Goal: Transaction & Acquisition: Purchase product/service

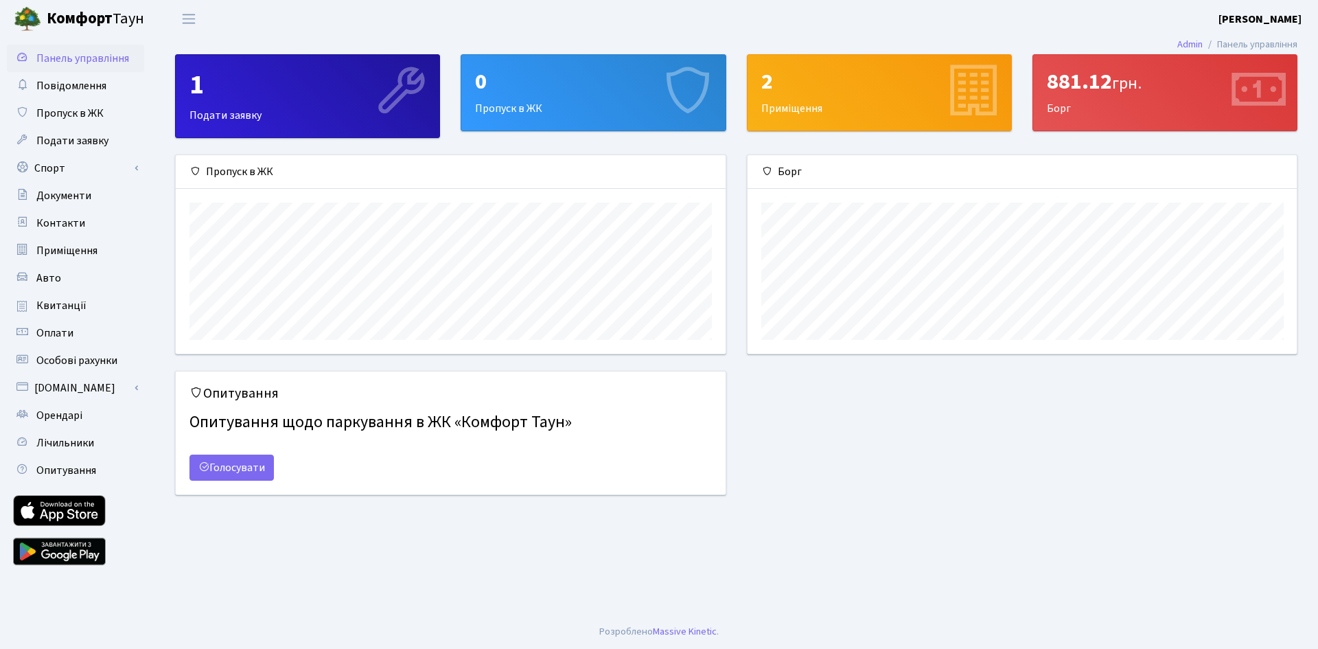
scroll to position [198, 549]
click at [88, 303] on link "Квитанції" at bounding box center [75, 305] width 137 height 27
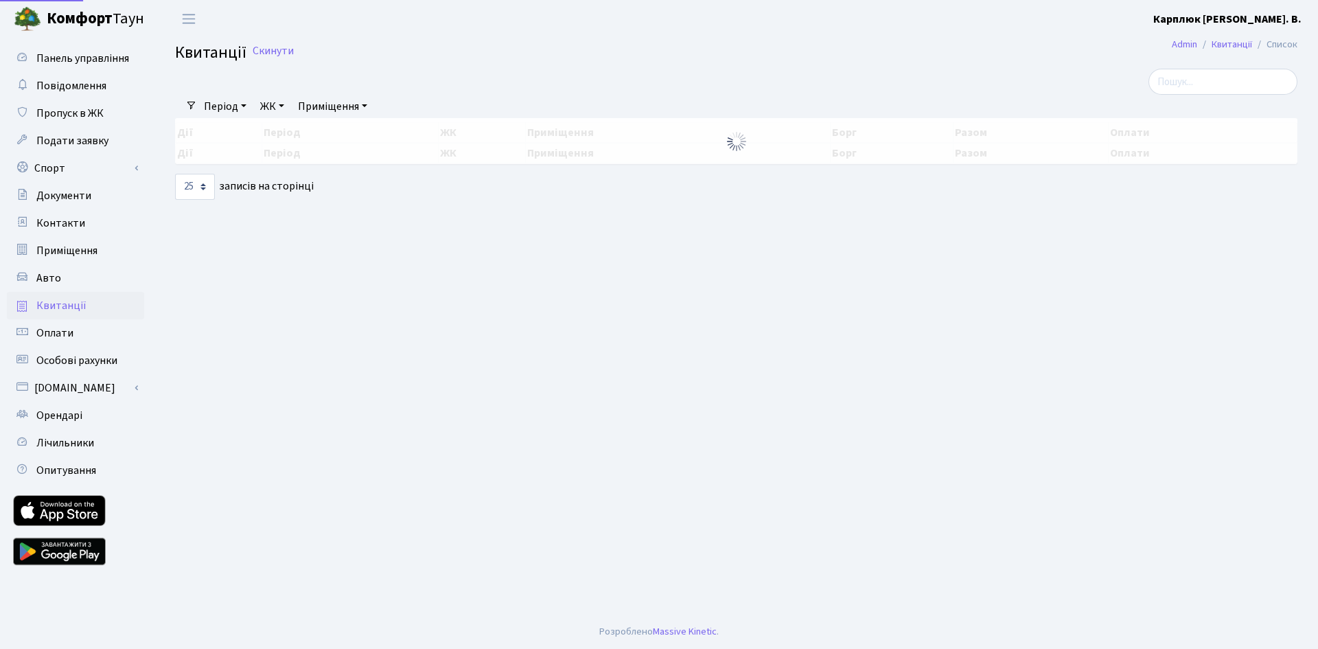
select select "25"
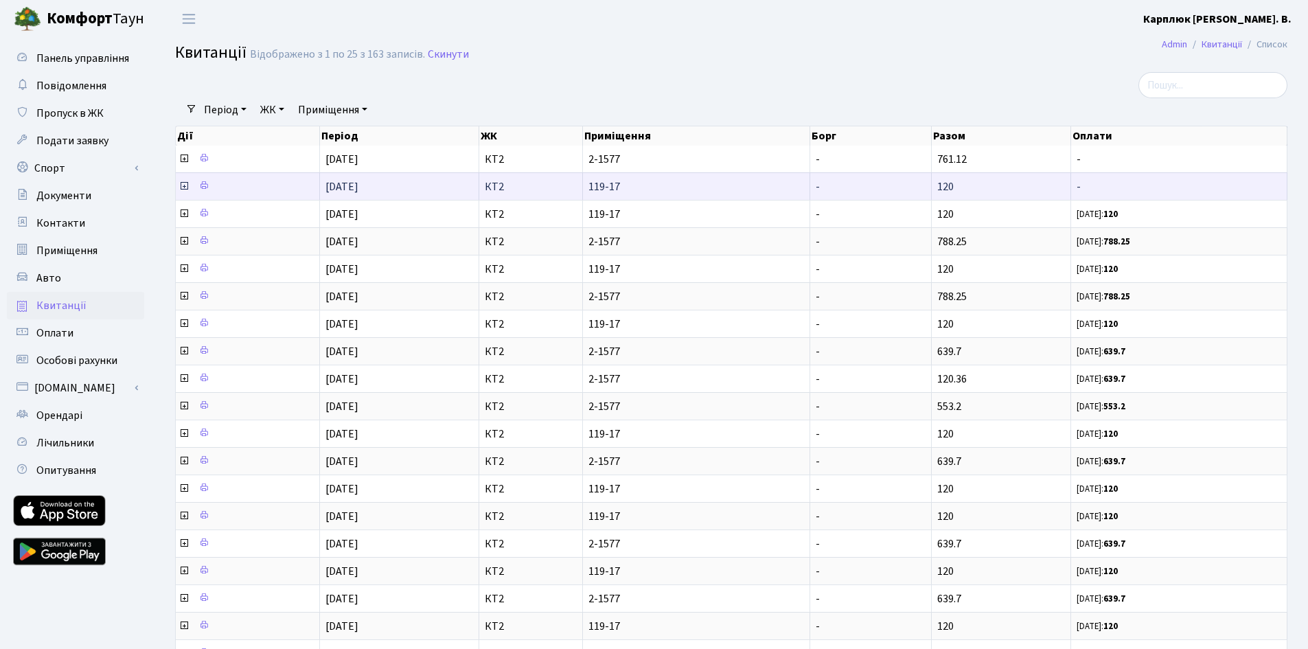
click at [181, 187] on icon at bounding box center [184, 186] width 11 height 11
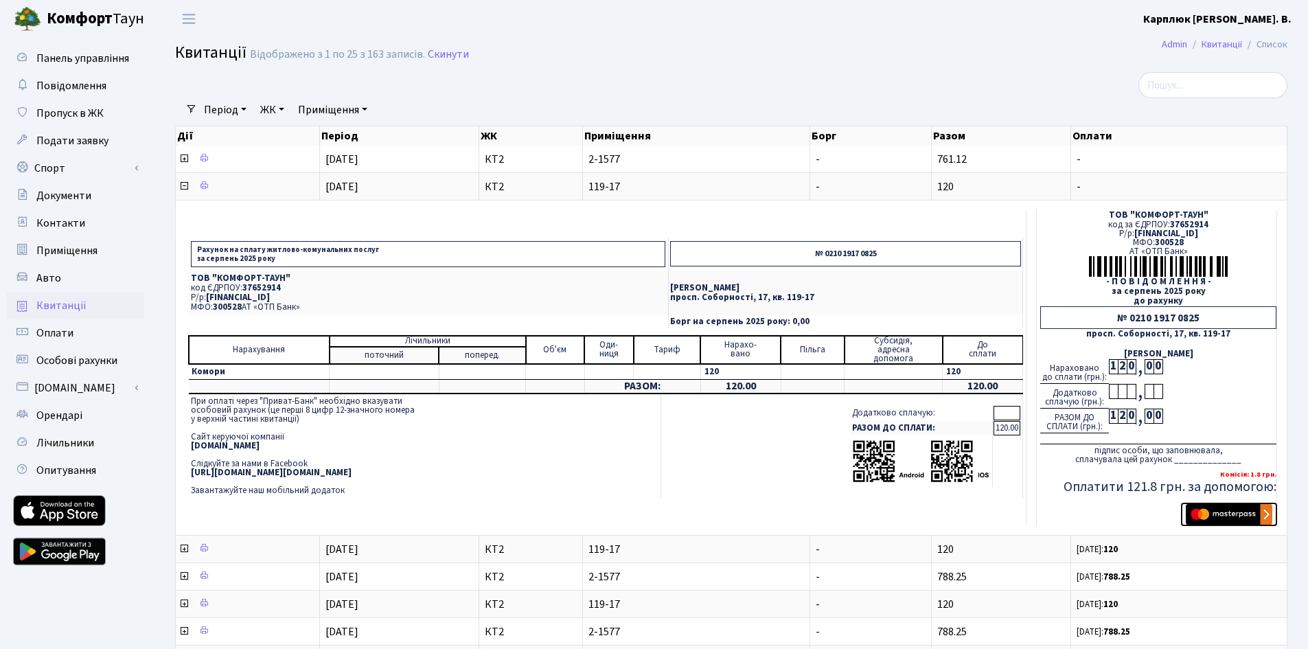
click at [1229, 511] on img "submit" at bounding box center [1229, 514] width 87 height 21
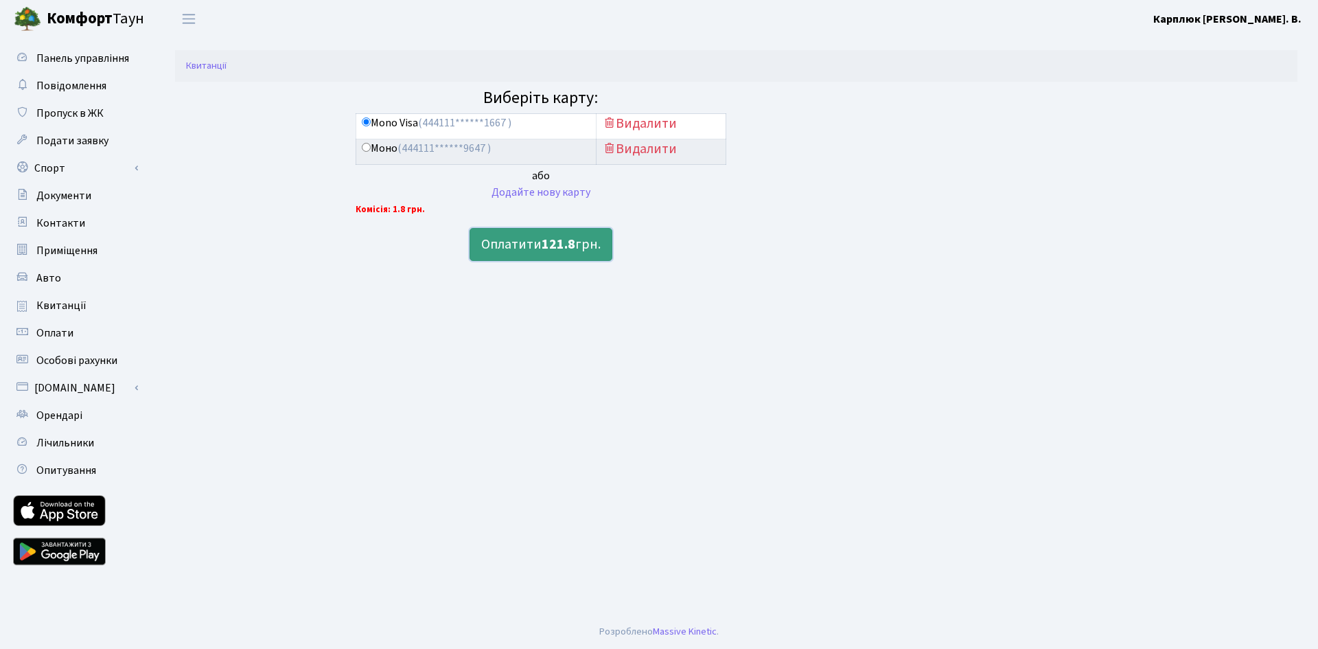
click at [543, 246] on b "121.8" at bounding box center [559, 244] width 34 height 19
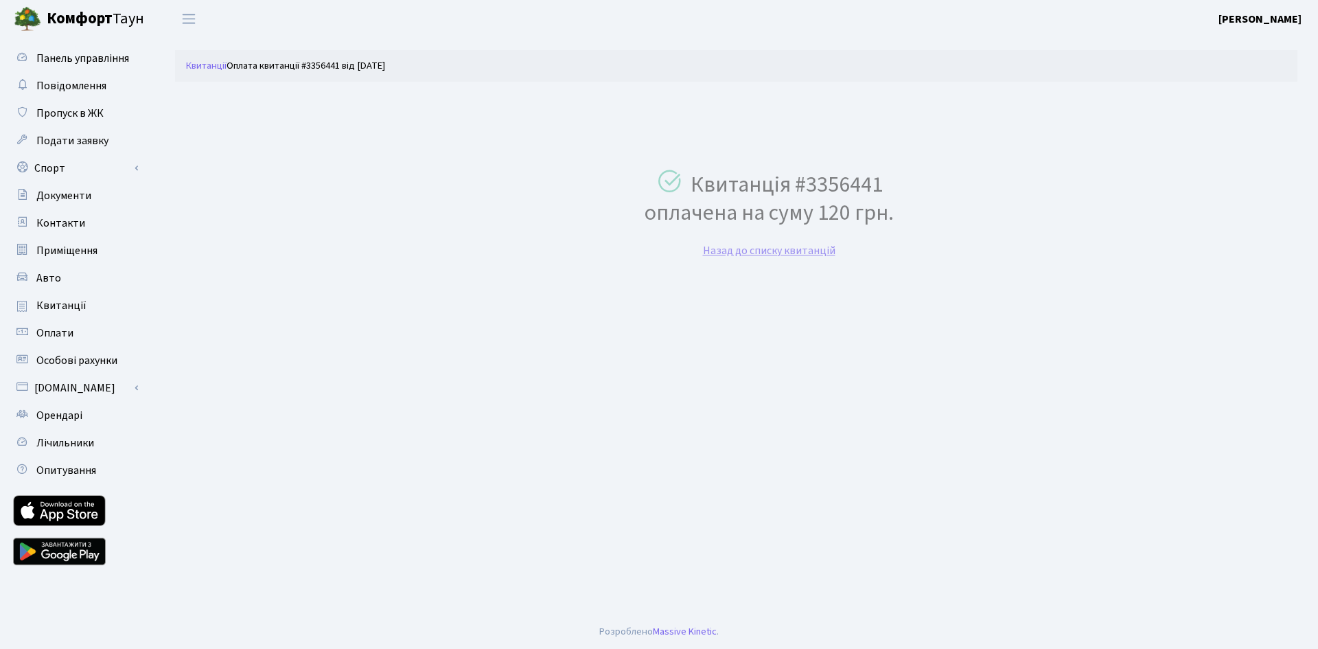
click at [800, 251] on link "Назад до списку квитанцій" at bounding box center [769, 250] width 133 height 15
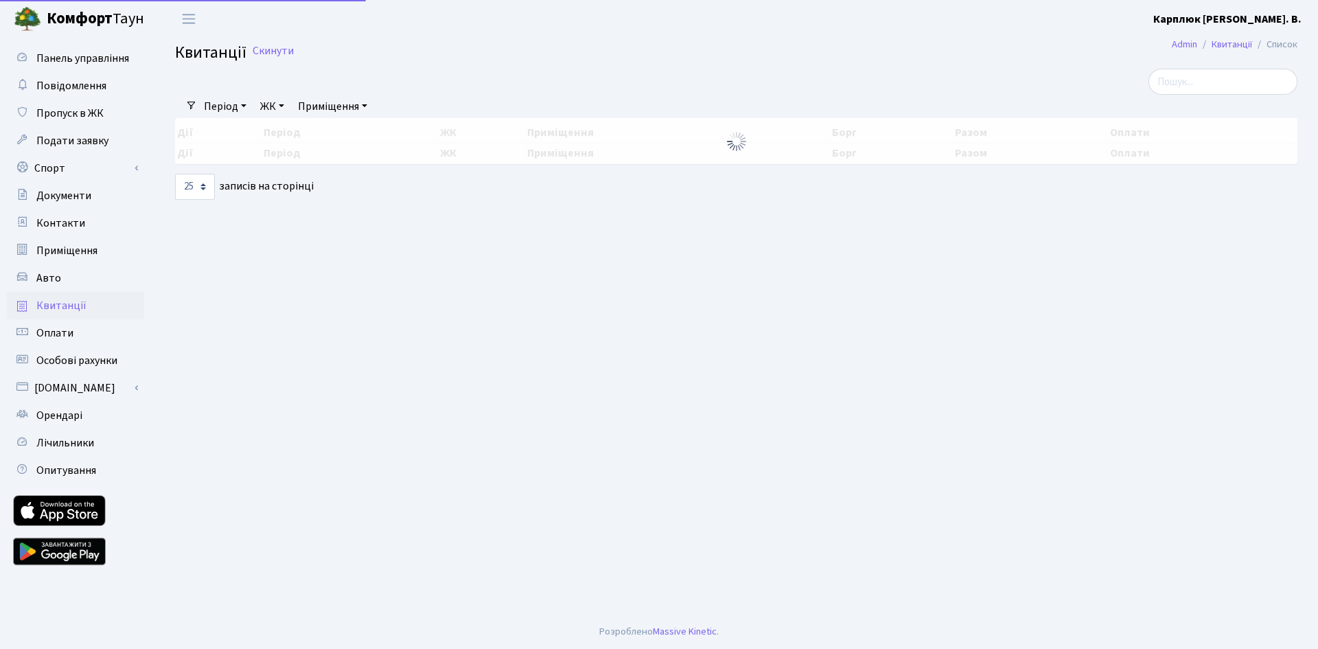
select select "25"
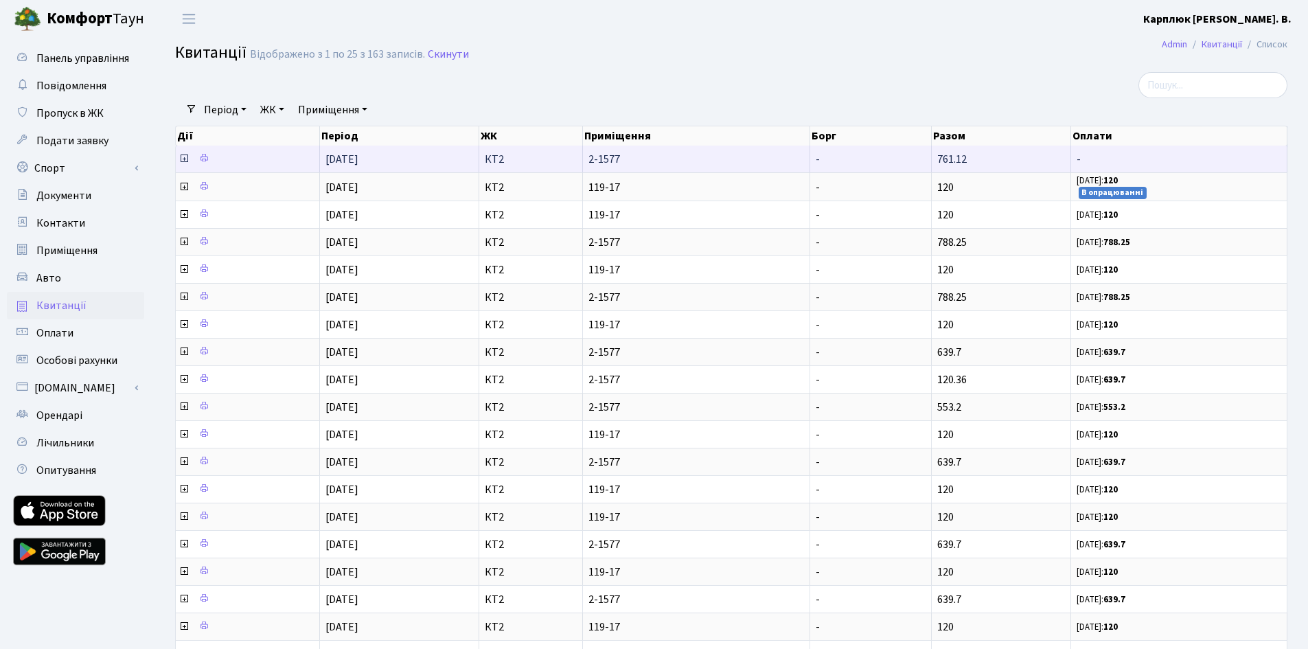
click at [187, 159] on icon at bounding box center [184, 158] width 11 height 11
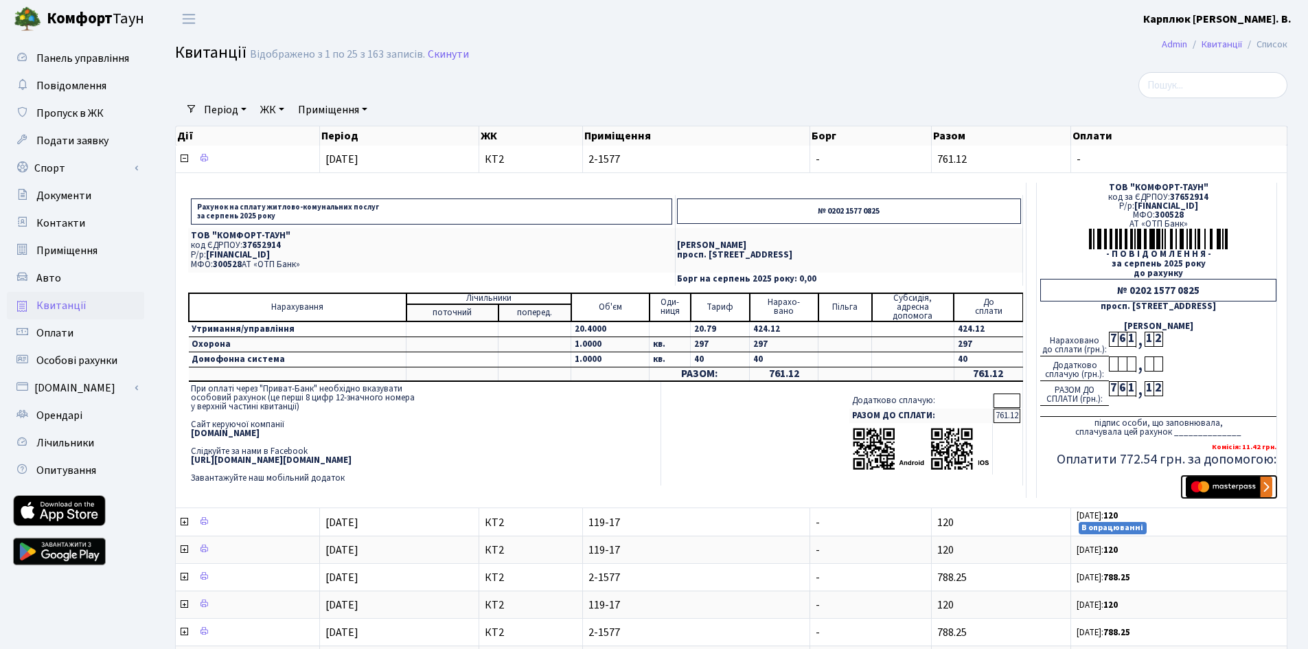
click at [1235, 490] on img "submit" at bounding box center [1229, 486] width 87 height 21
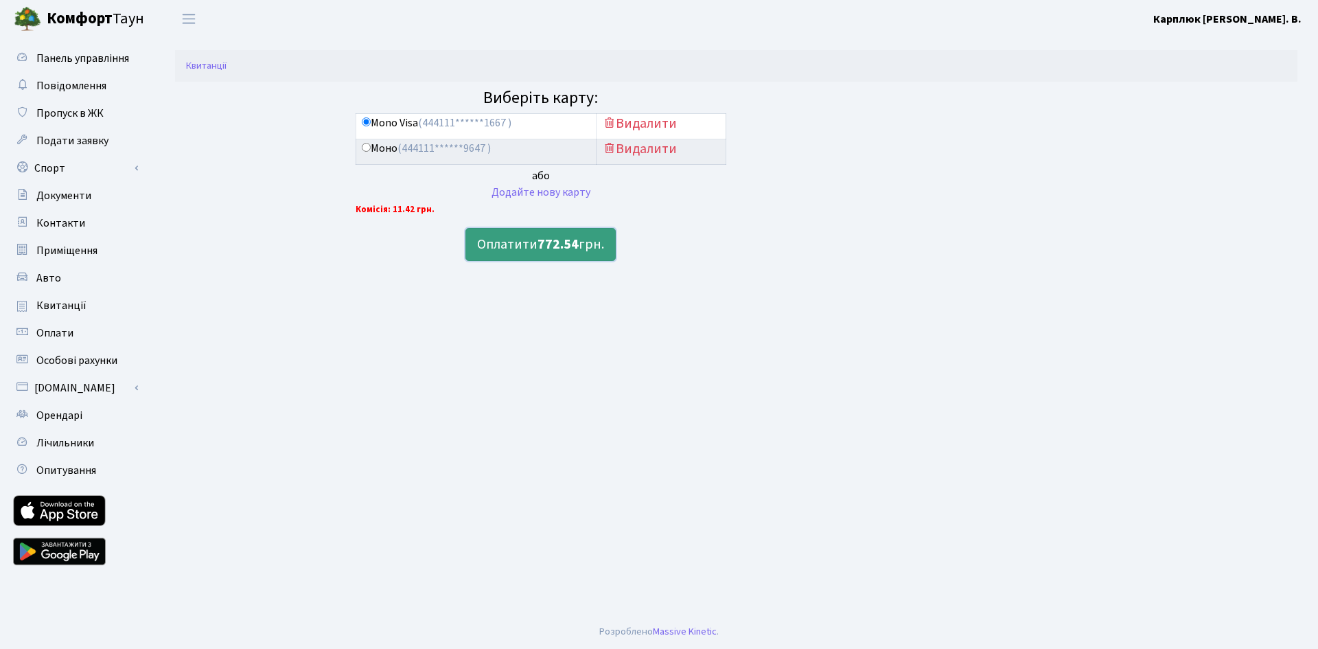
click at [548, 250] on b "772.54" at bounding box center [558, 244] width 41 height 19
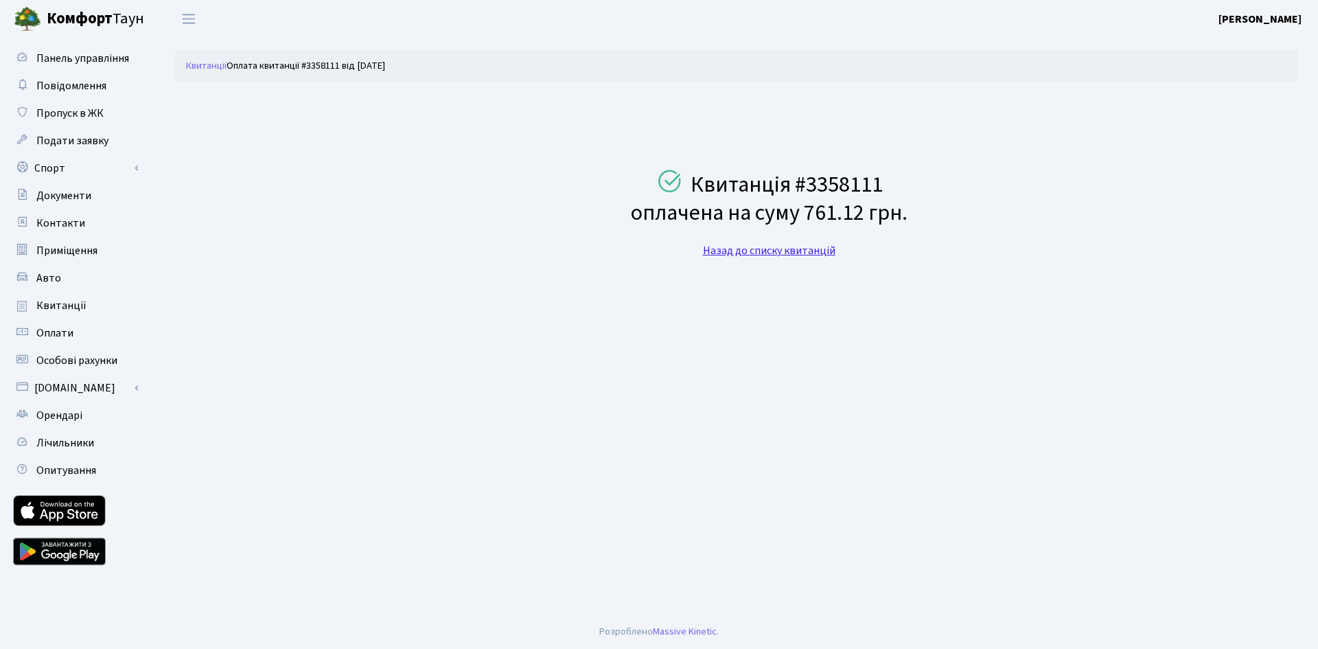
click at [744, 252] on link "Назад до списку квитанцій" at bounding box center [769, 250] width 133 height 15
